Goal: Transaction & Acquisition: Download file/media

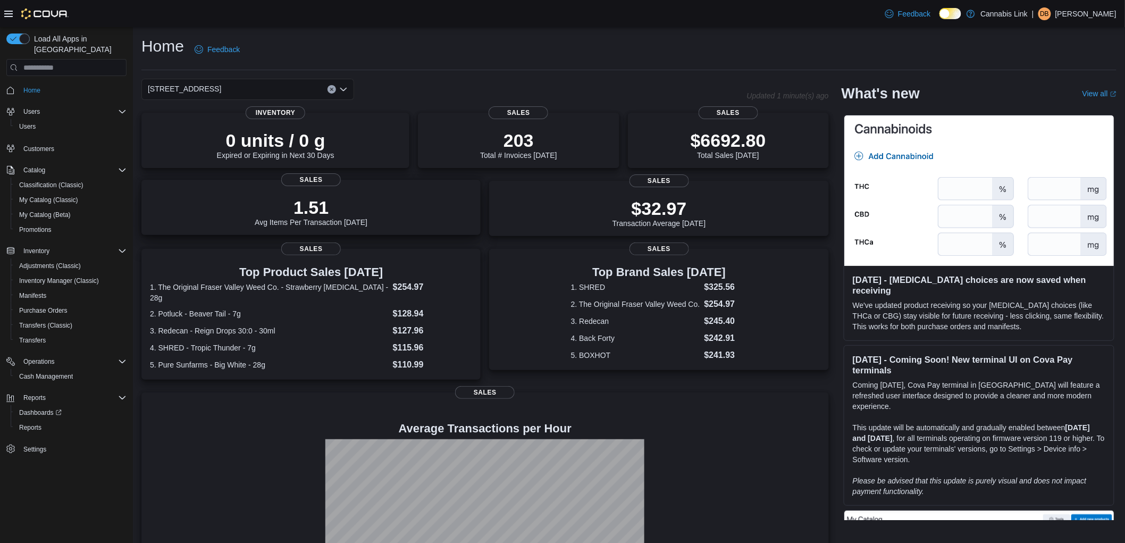
scroll to position [72, 0]
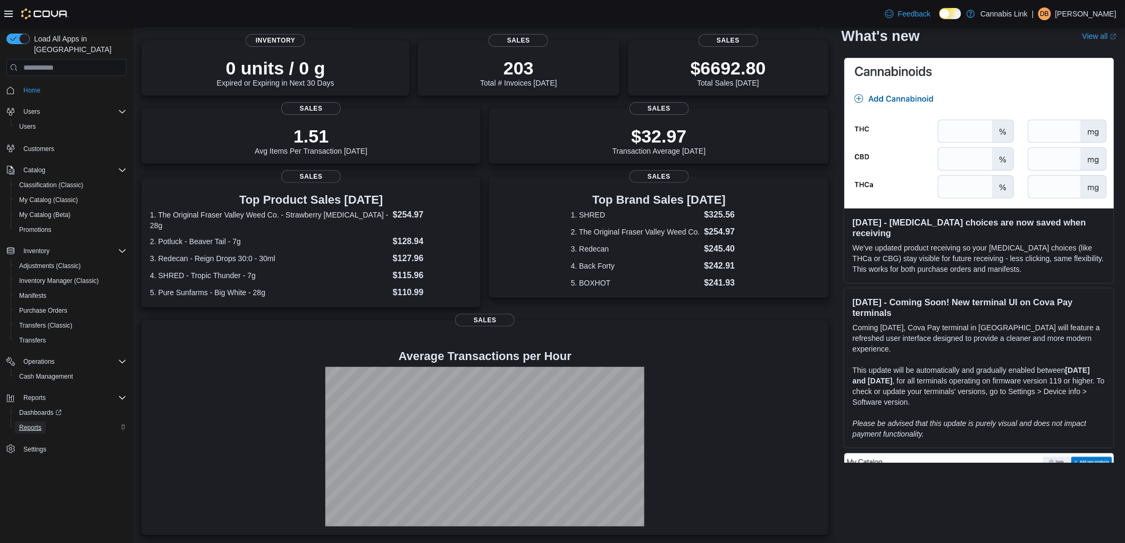
click at [28, 423] on span "Reports" at bounding box center [30, 427] width 22 height 9
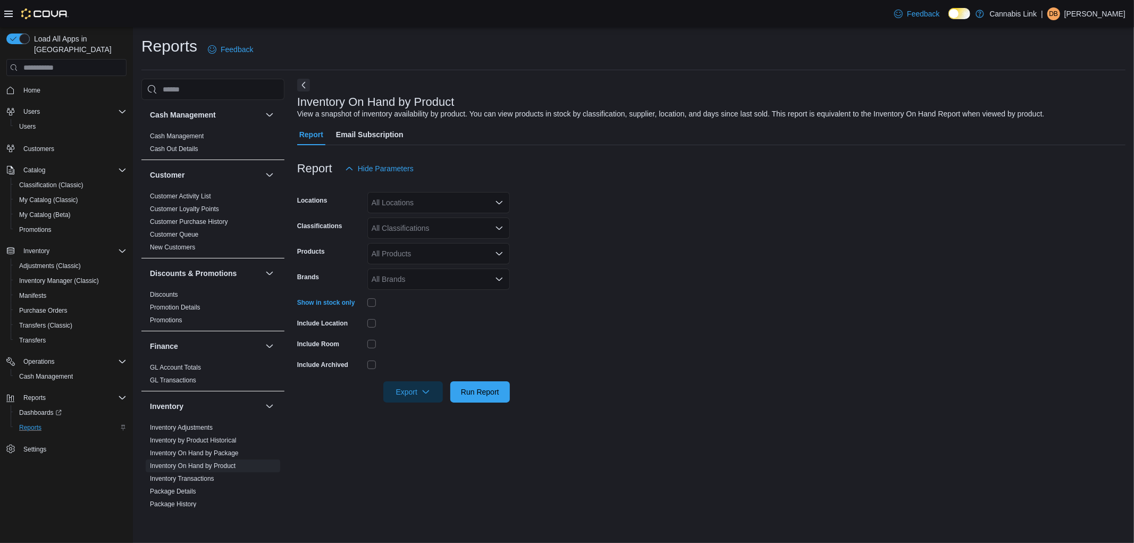
click at [379, 204] on div "All Locations" at bounding box center [438, 202] width 142 height 21
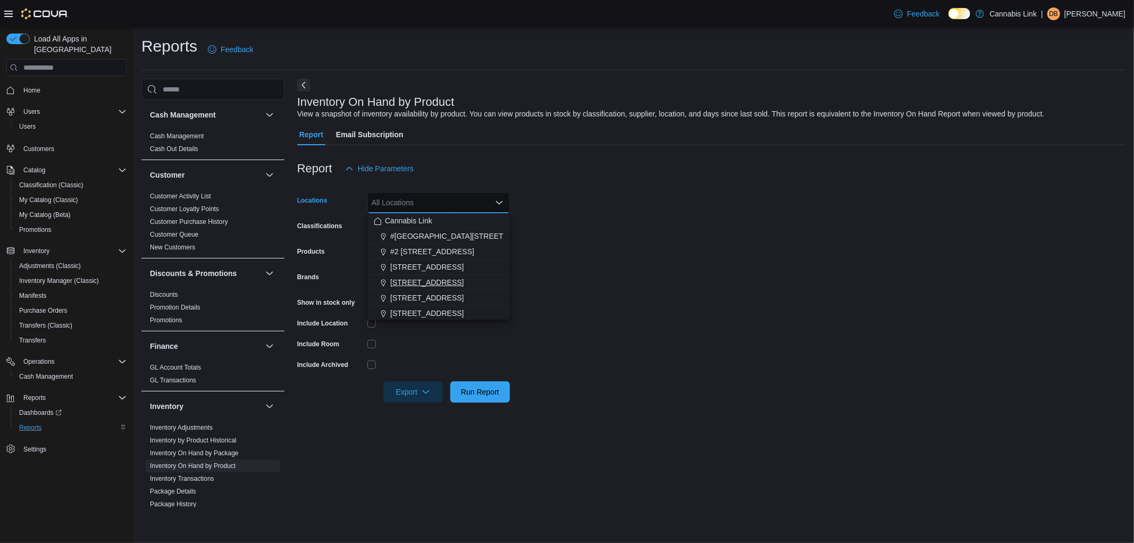
click at [417, 277] on span "[STREET_ADDRESS]" at bounding box center [426, 282] width 73 height 11
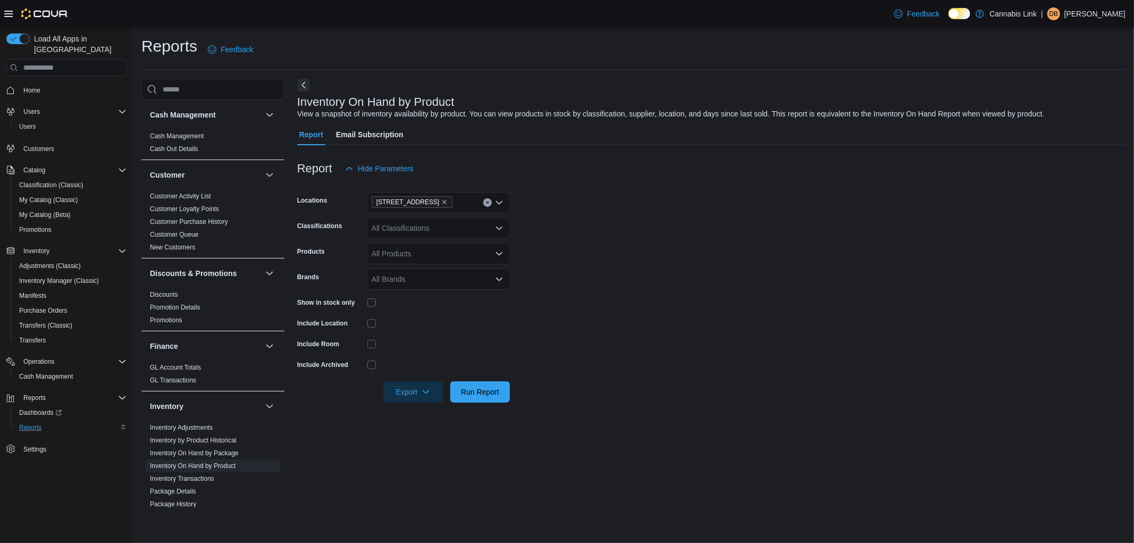
drag, startPoint x: 586, startPoint y: 263, endPoint x: 569, endPoint y: 268, distance: 18.3
click at [576, 266] on form "Locations [STREET_ADDRESS] Classifications All Classifications Products All Pro…" at bounding box center [711, 290] width 828 height 223
click at [421, 386] on span "Export" at bounding box center [413, 391] width 47 height 21
click at [431, 416] on span "Export to Excel" at bounding box center [415, 413] width 48 height 9
click at [415, 389] on span "Export" at bounding box center [413, 391] width 47 height 21
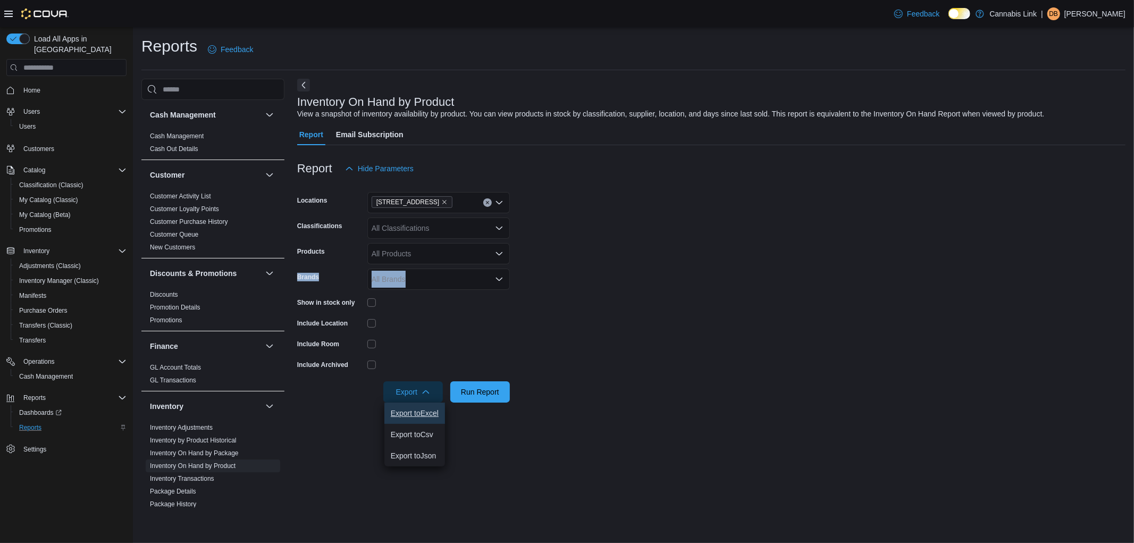
click at [421, 407] on button "Export to Excel" at bounding box center [414, 412] width 61 height 21
